Goal: Transaction & Acquisition: Obtain resource

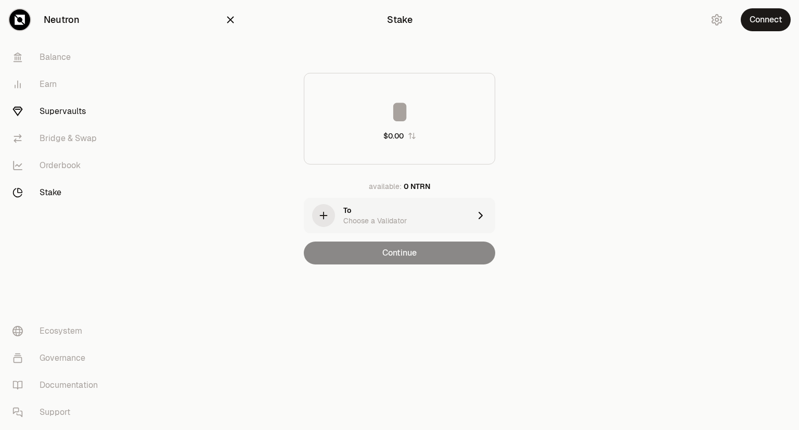
click at [74, 105] on link "Supervaults" at bounding box center [58, 111] width 108 height 27
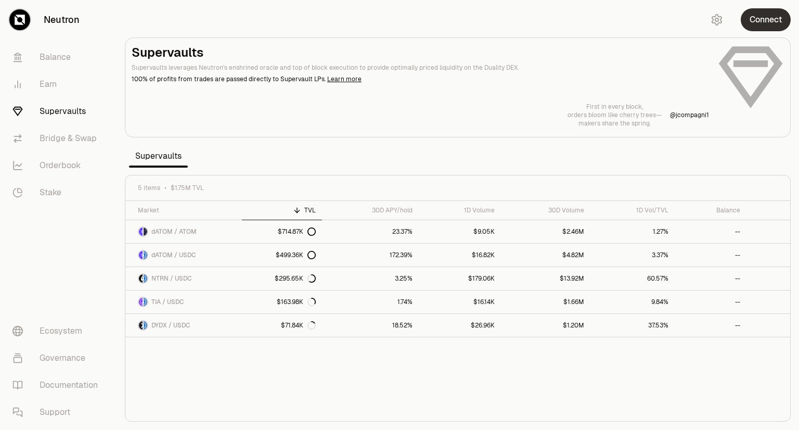
click at [768, 9] on button "Connect" at bounding box center [765, 19] width 50 height 23
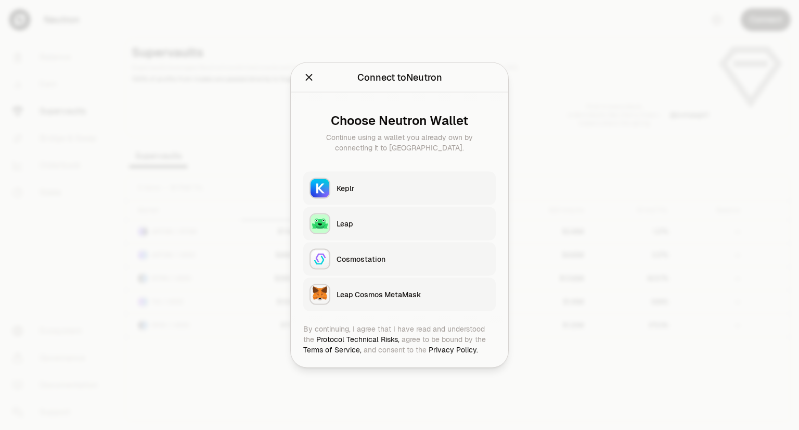
click at [378, 183] on div "Keplr" at bounding box center [412, 188] width 153 height 10
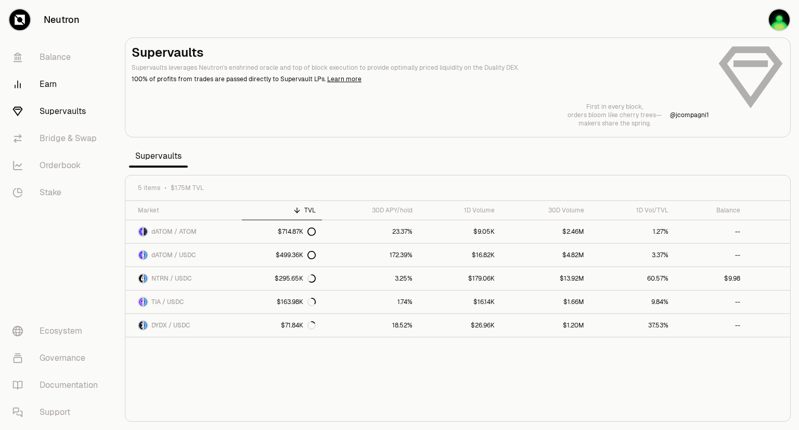
click at [47, 81] on link "Earn" at bounding box center [58, 84] width 108 height 27
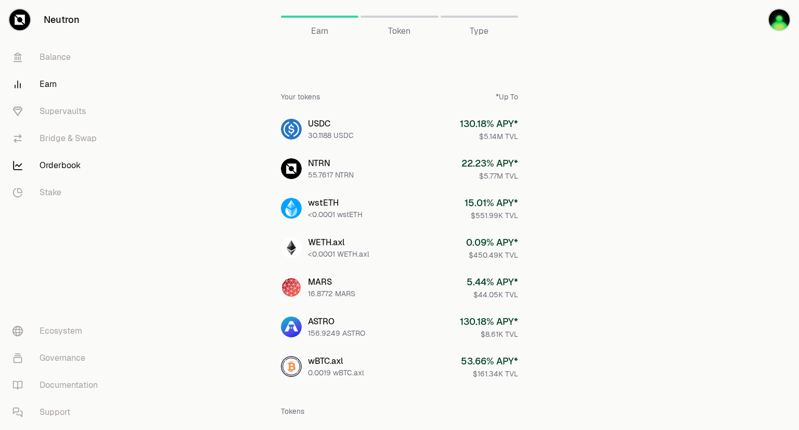
click at [65, 165] on link "Orderbook" at bounding box center [58, 165] width 108 height 27
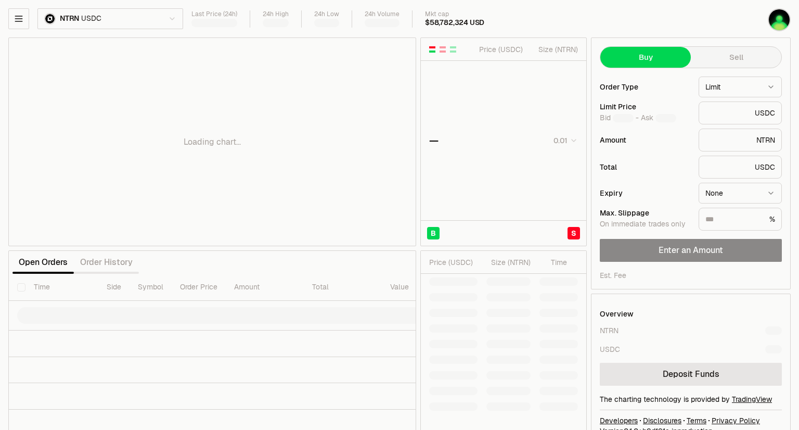
type input "********"
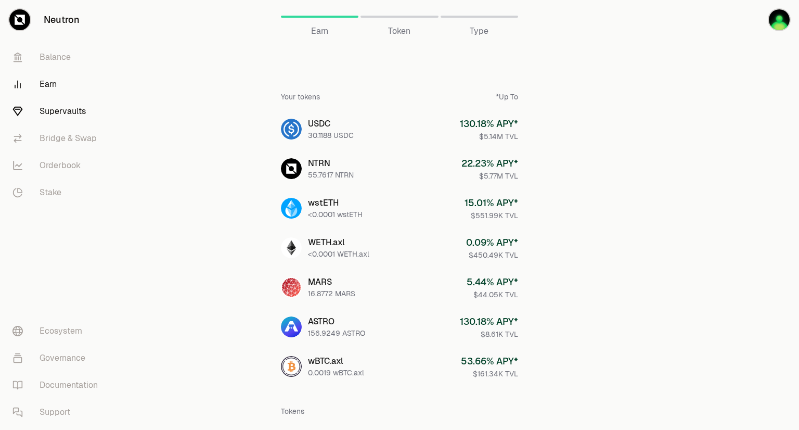
click at [64, 109] on link "Supervaults" at bounding box center [58, 111] width 108 height 27
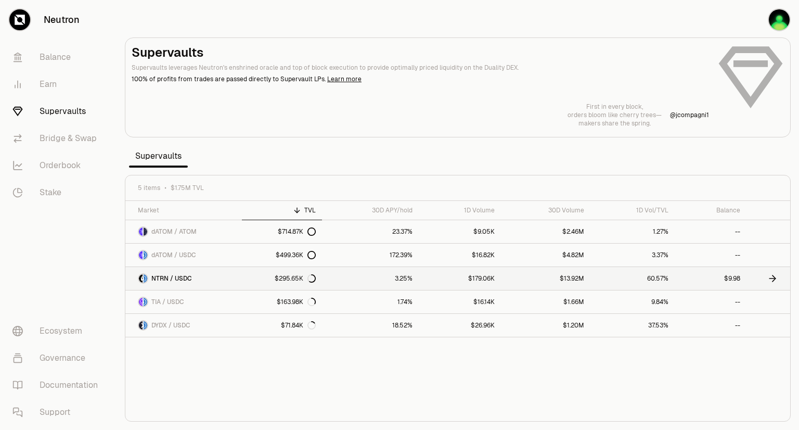
click at [723, 277] on link "$9.98" at bounding box center [710, 278] width 72 height 23
